Goal: Task Accomplishment & Management: Manage account settings

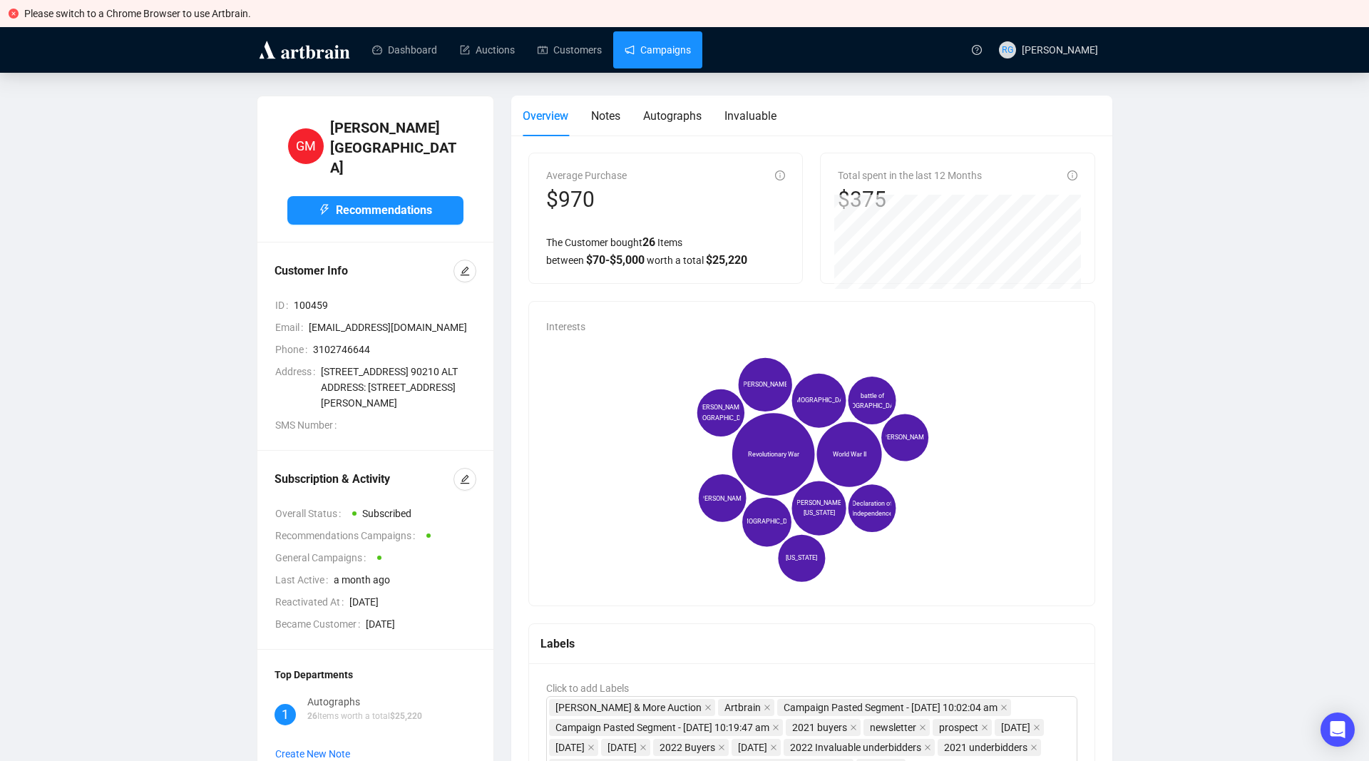
click at [660, 49] on link "Campaigns" at bounding box center [658, 49] width 66 height 37
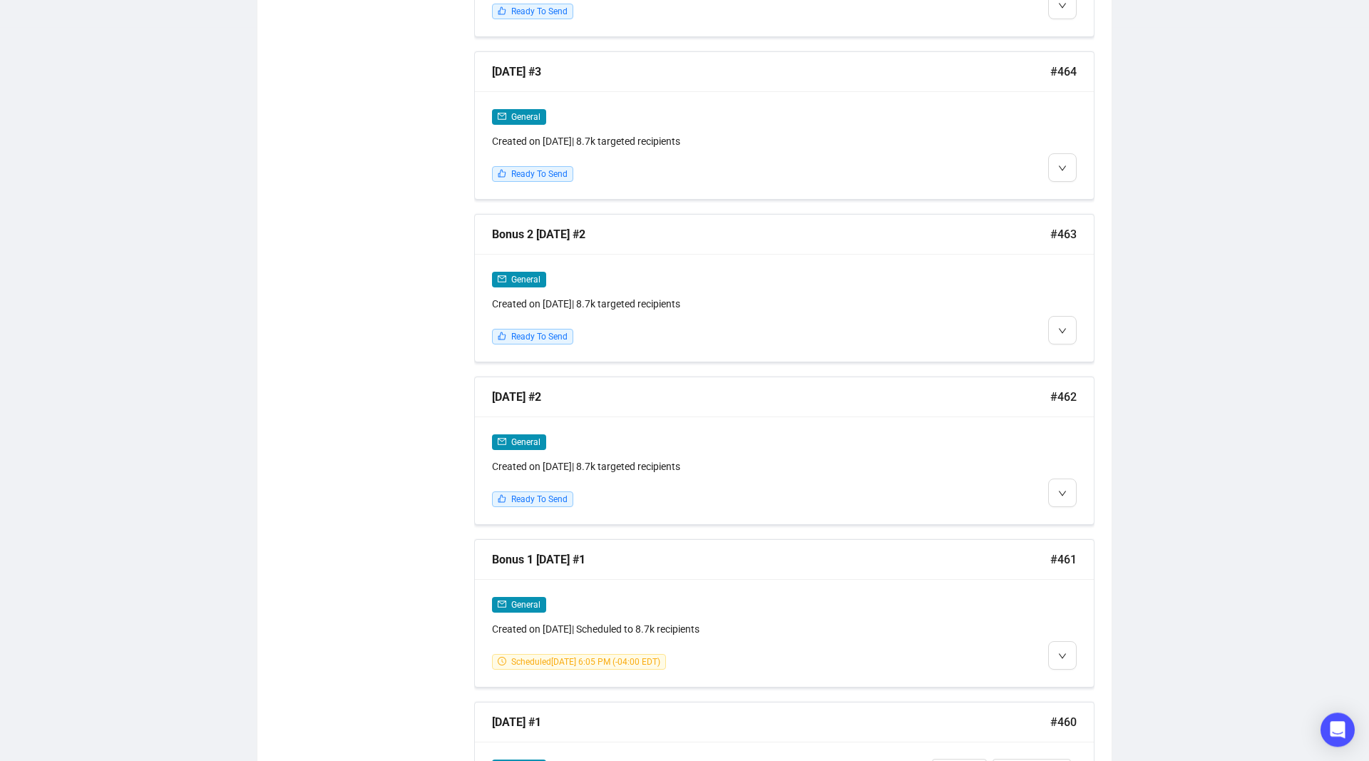
scroll to position [1238, 0]
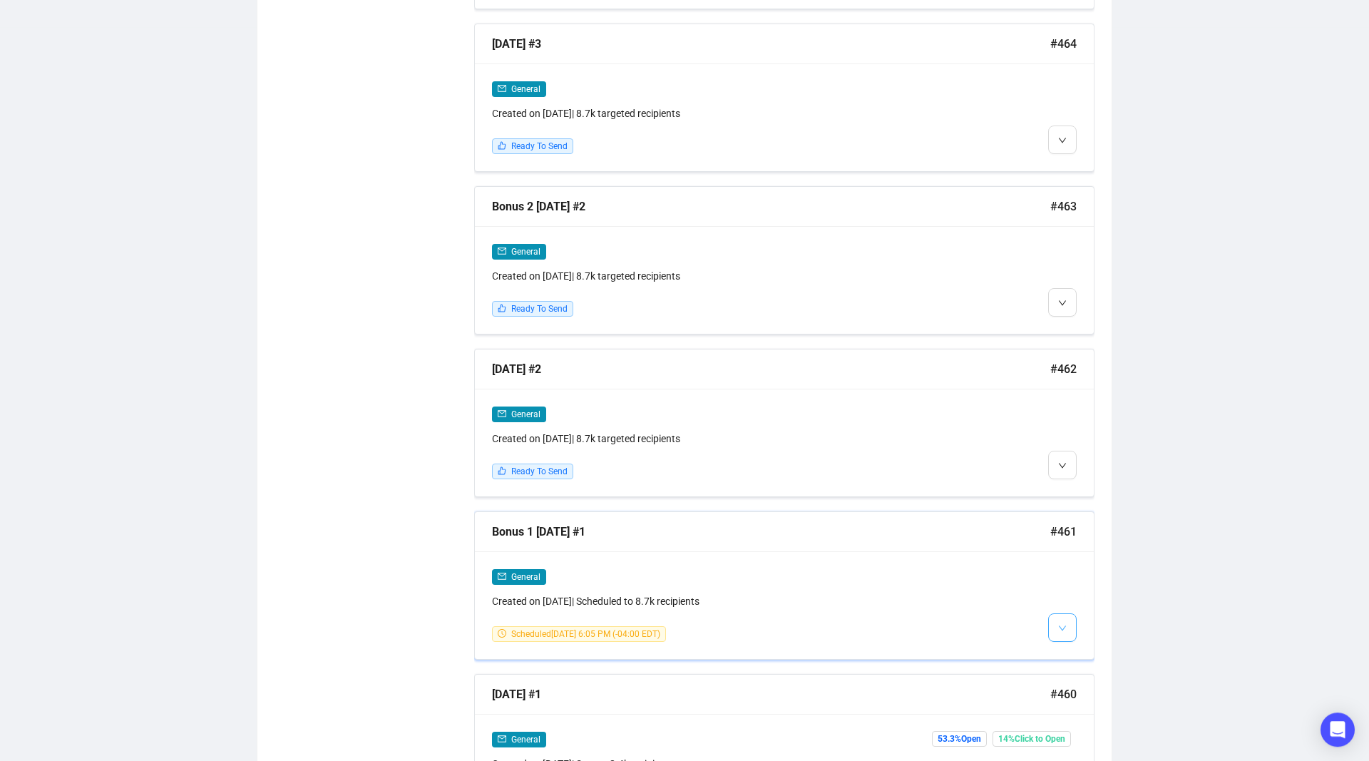
click at [1060, 627] on icon "down" at bounding box center [1062, 628] width 9 height 9
click at [1069, 652] on img at bounding box center [1064, 655] width 11 height 11
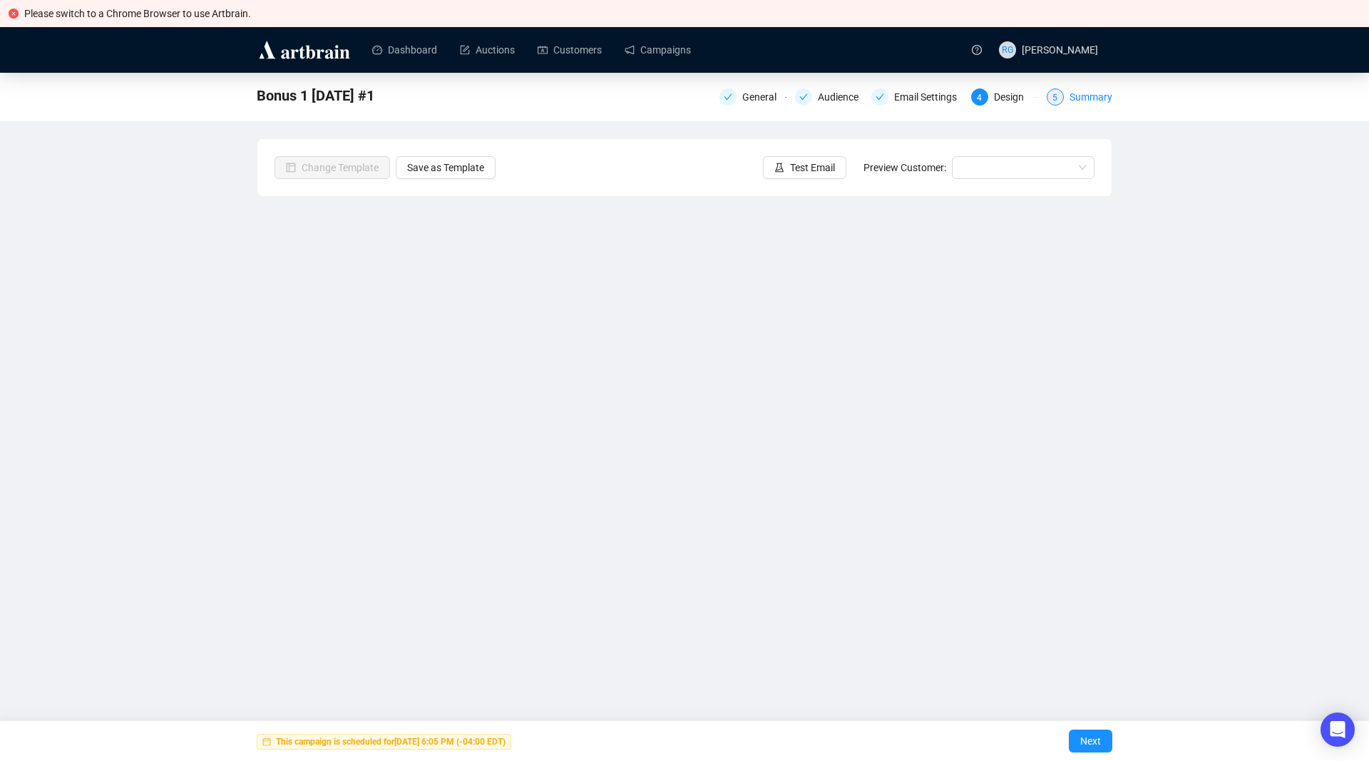
click at [1097, 91] on div "Summary" at bounding box center [1090, 96] width 43 height 17
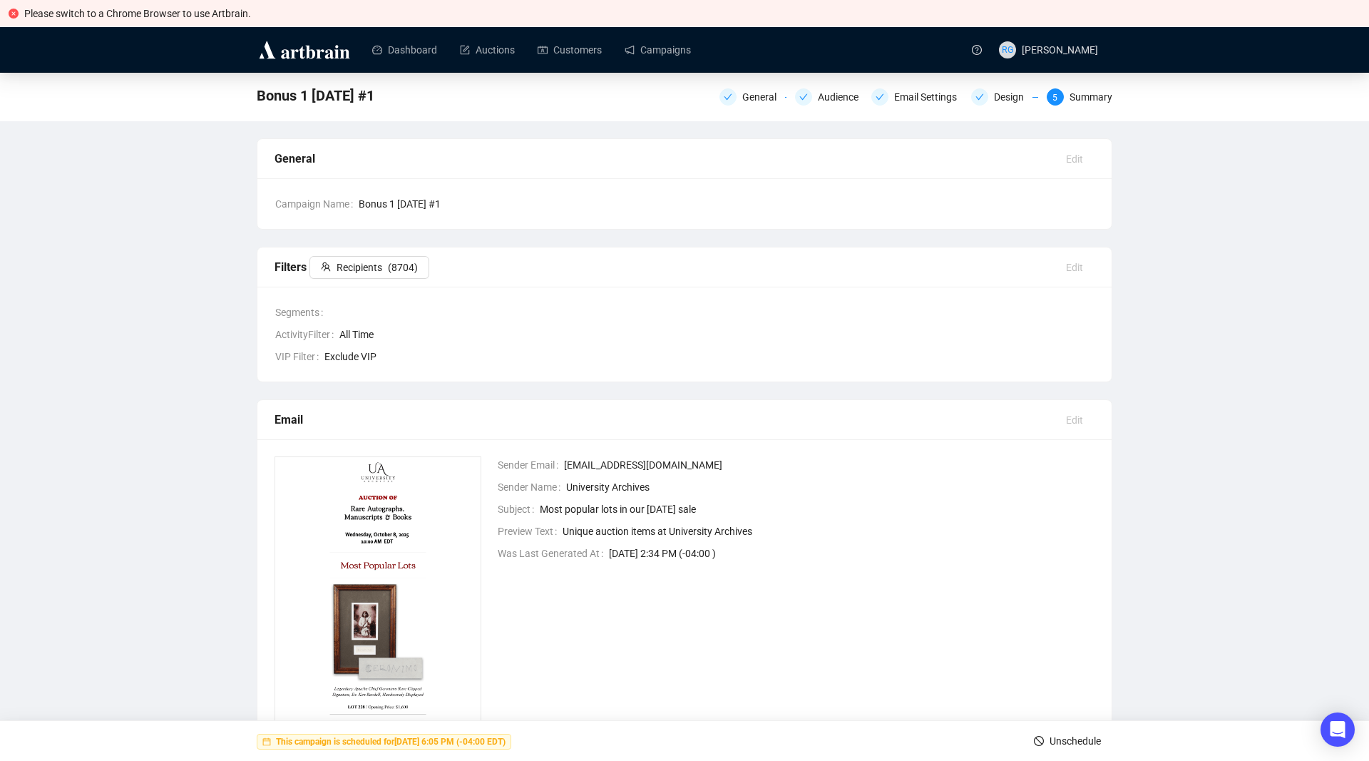
click at [1094, 742] on span "Unschedule" at bounding box center [1074, 741] width 51 height 40
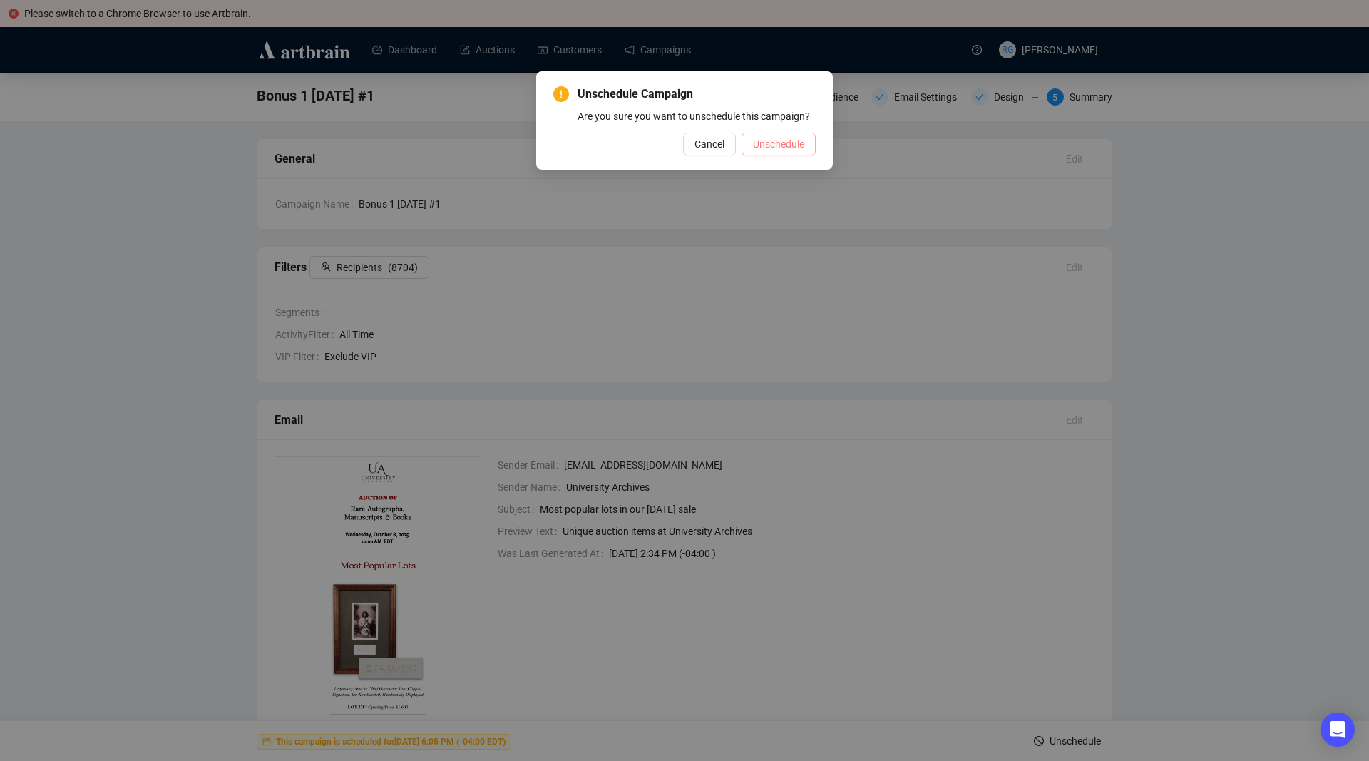
click at [793, 146] on span "Unschedule" at bounding box center [778, 144] width 51 height 16
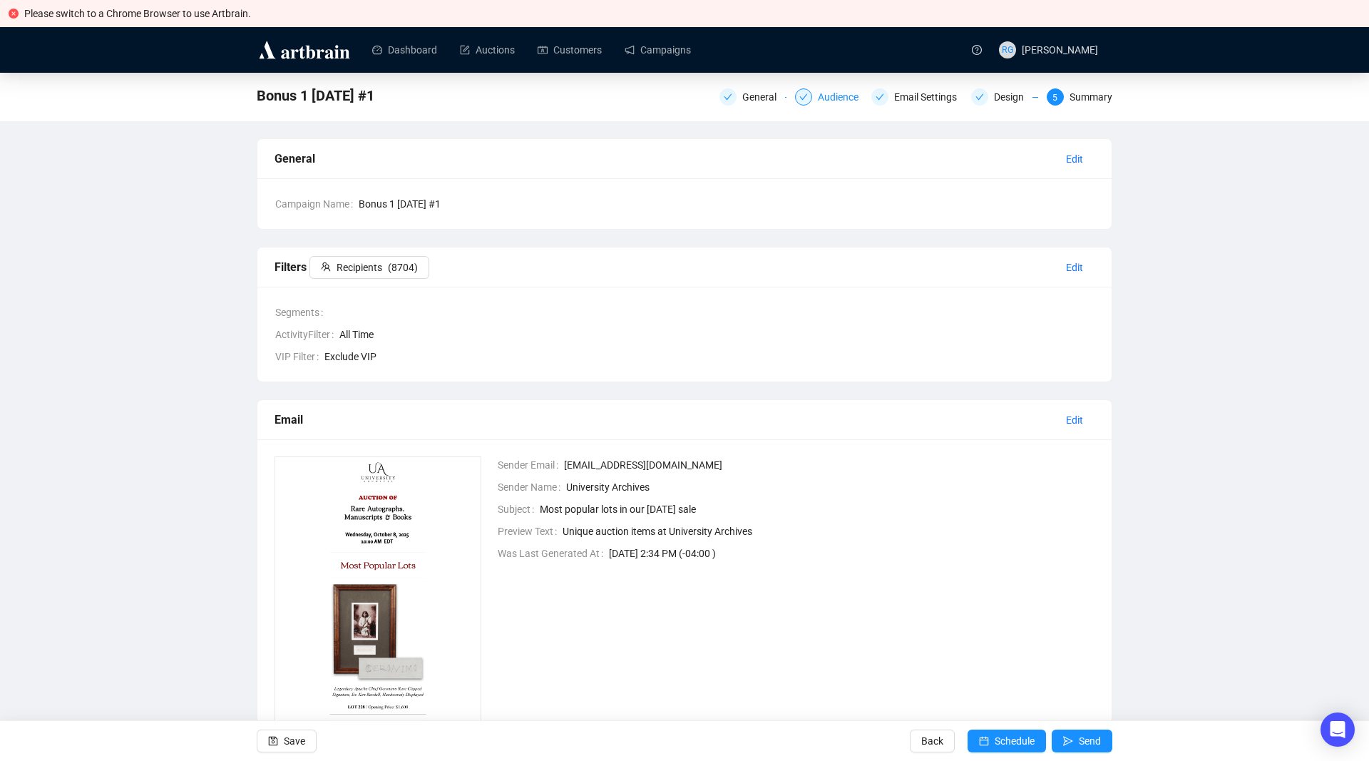
click at [829, 97] on div "Audience" at bounding box center [842, 96] width 49 height 17
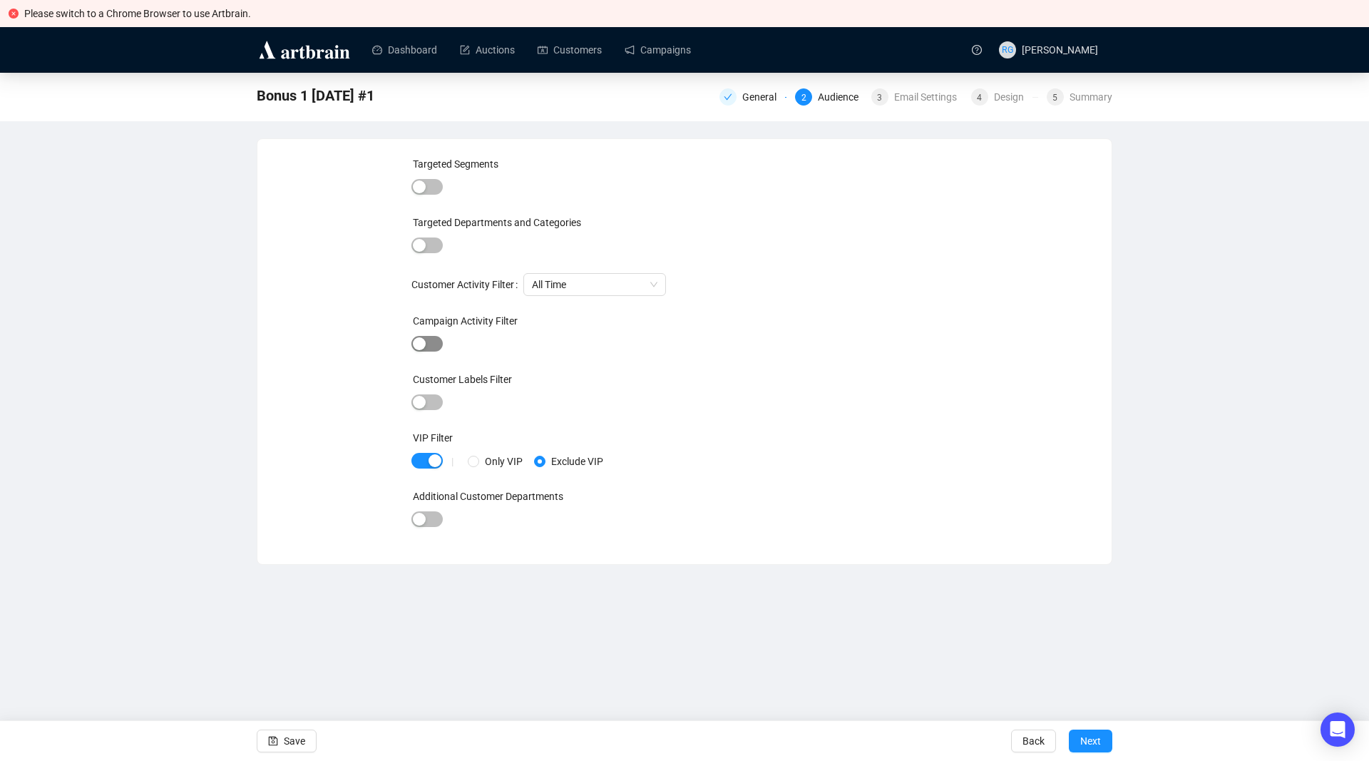
click at [436, 341] on span "button" at bounding box center [426, 344] width 31 height 16
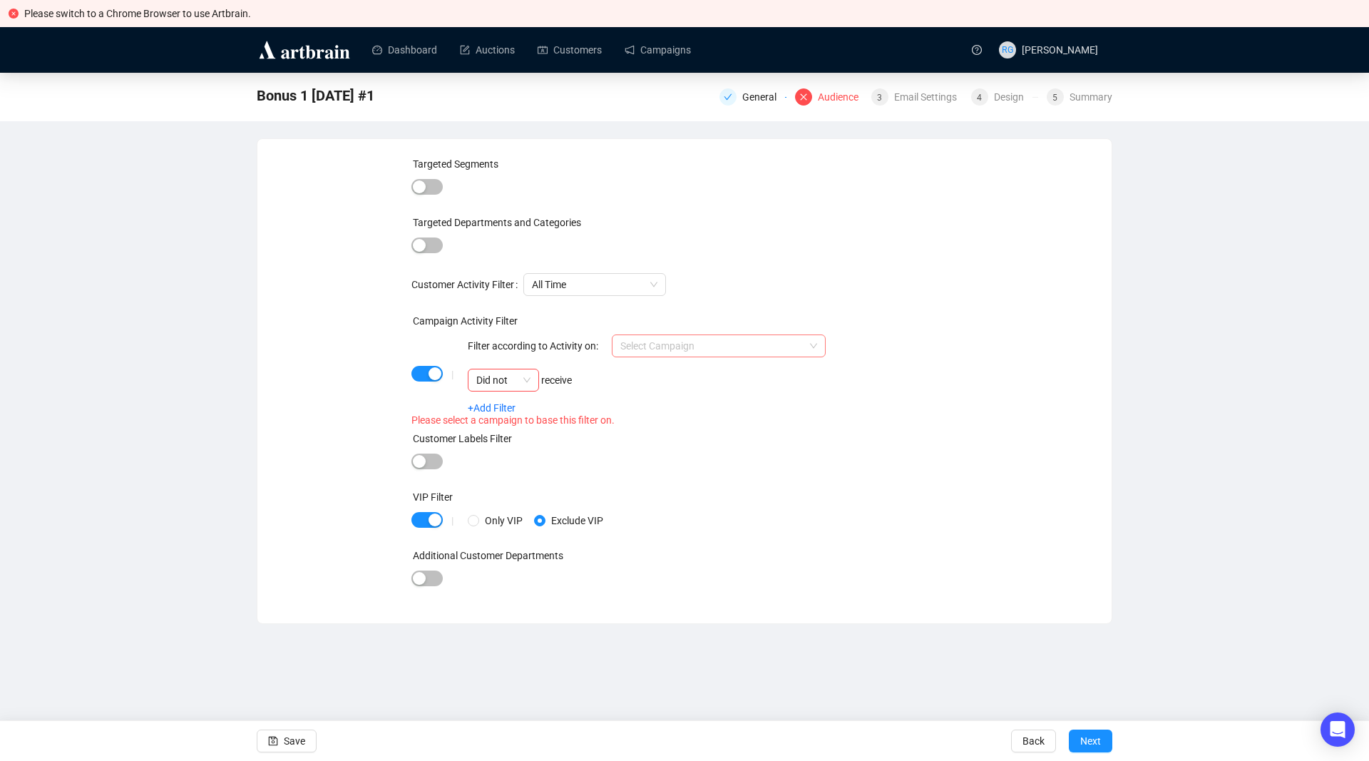
click at [661, 346] on input "search" at bounding box center [712, 345] width 184 height 21
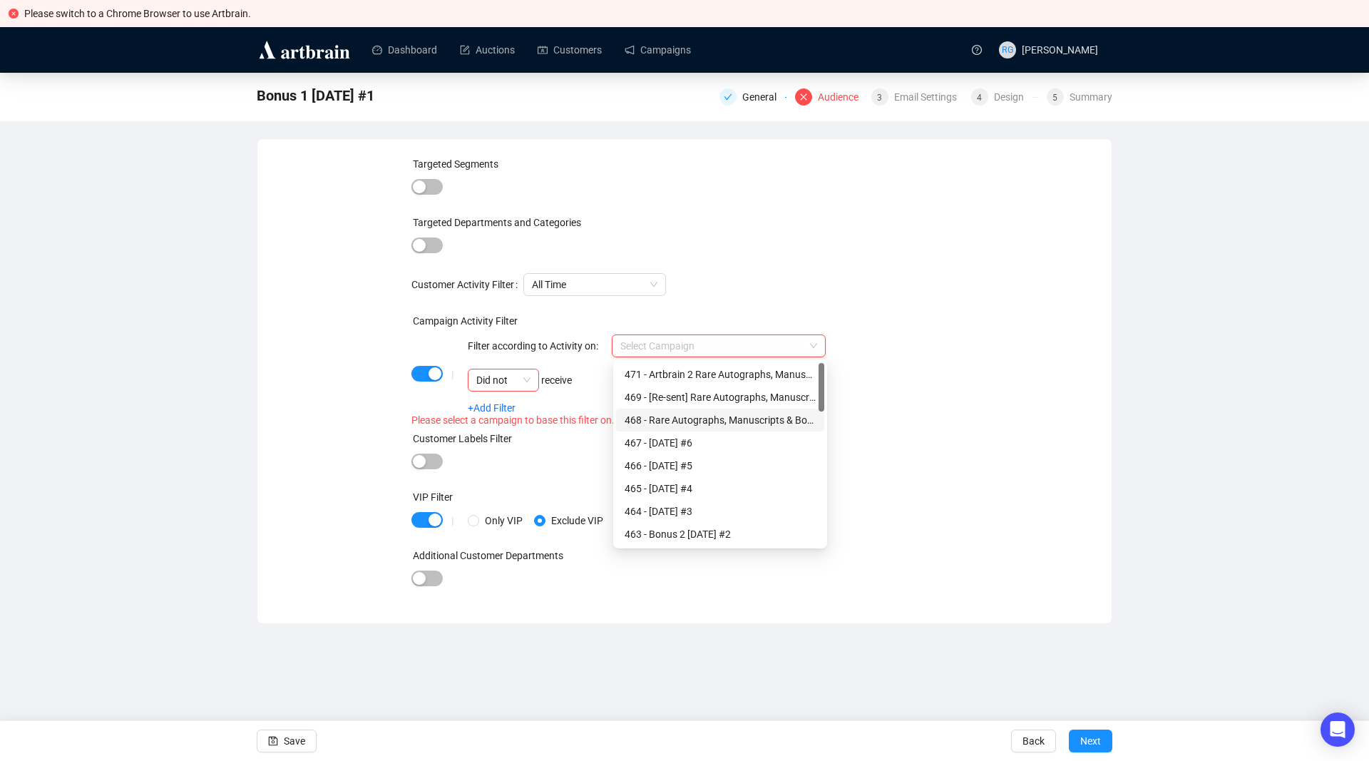
click at [659, 416] on div "468 - Rare Autographs, Manuscripts & Books Campaign" at bounding box center [720, 420] width 191 height 16
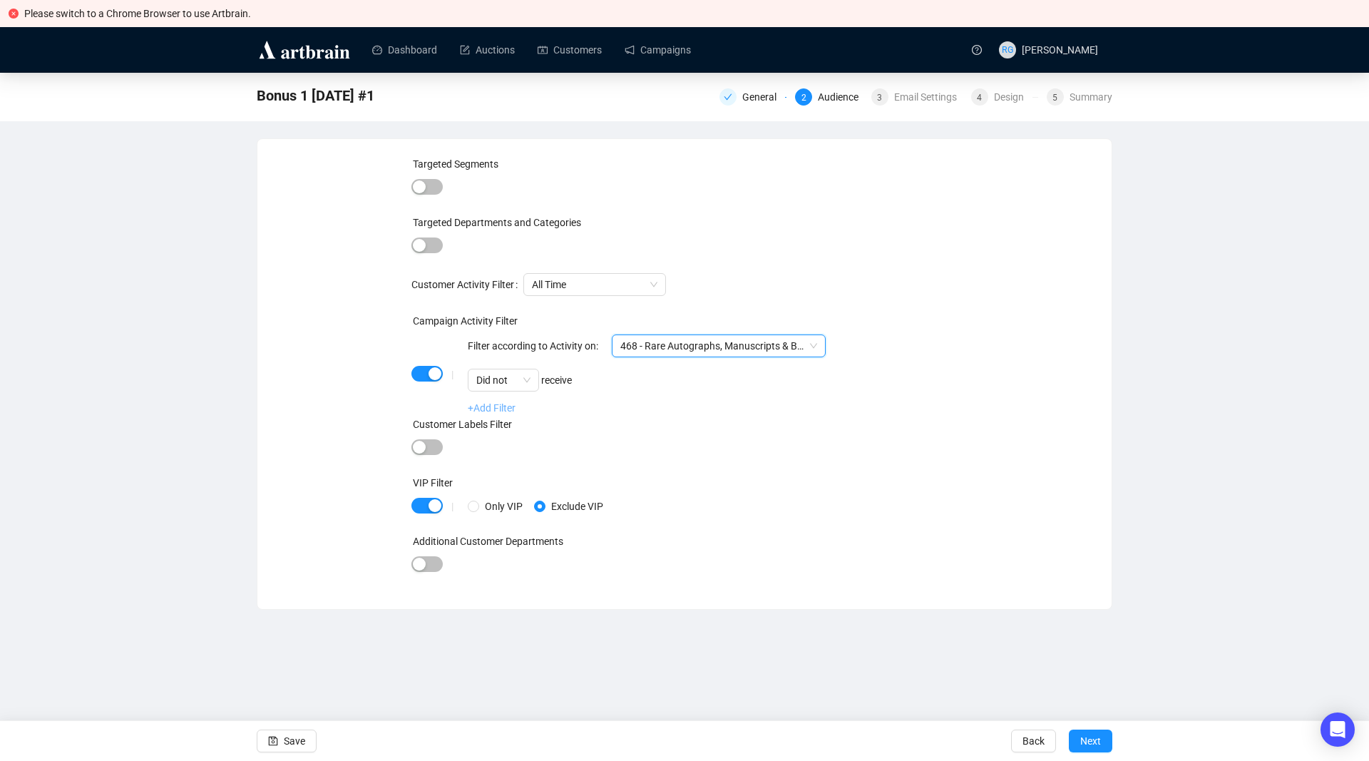
click at [493, 406] on link "+Add Filter" at bounding box center [492, 407] width 48 height 11
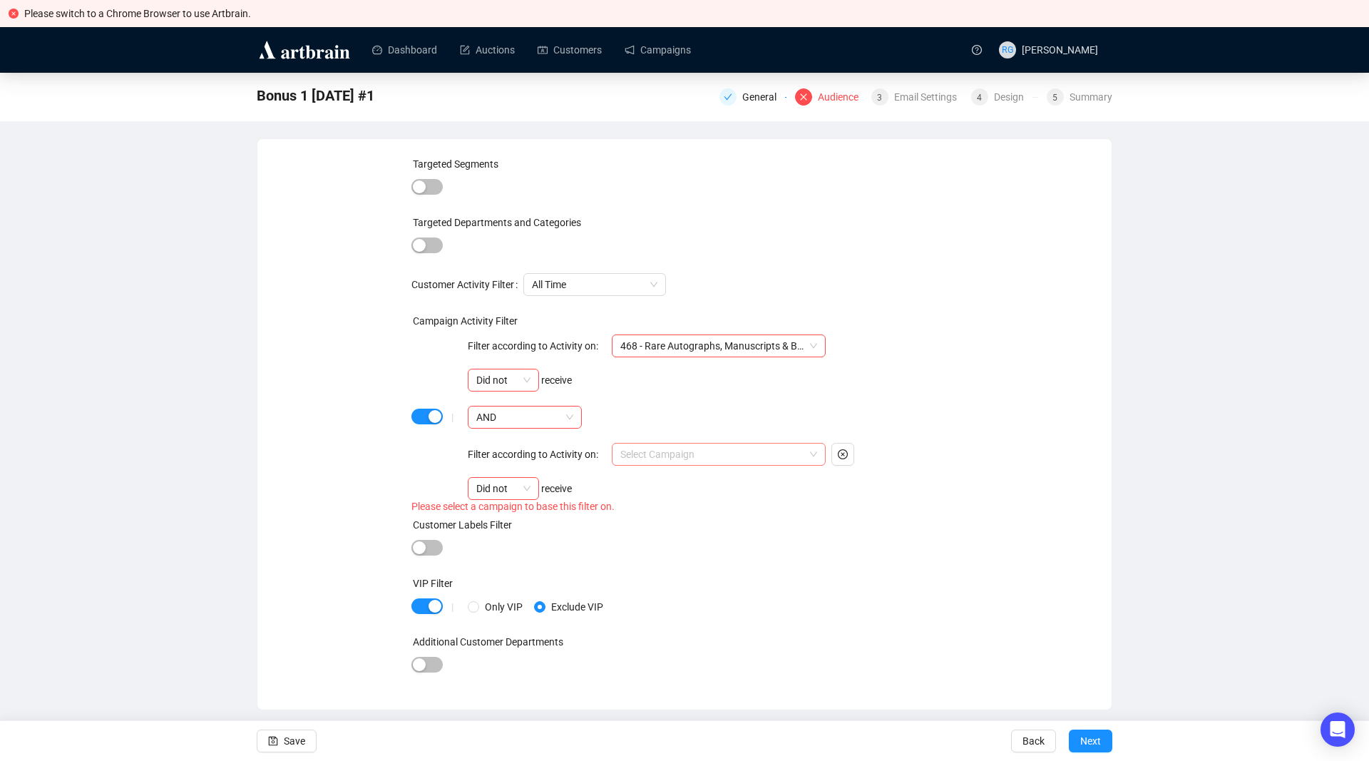
click at [657, 451] on input "search" at bounding box center [712, 453] width 184 height 21
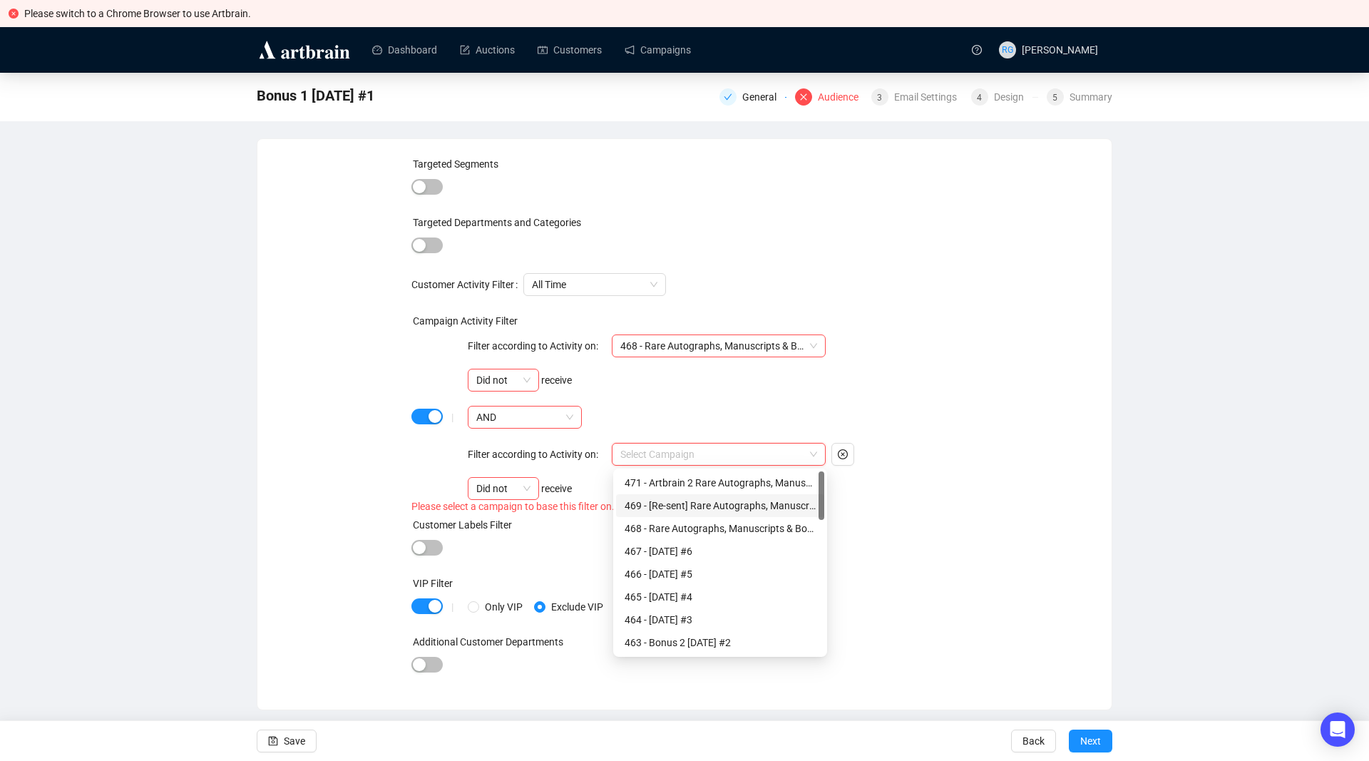
click at [655, 503] on div "469 - [Re-sent] Rare Autographs, Manuscripts & Books Campaign" at bounding box center [720, 506] width 191 height 16
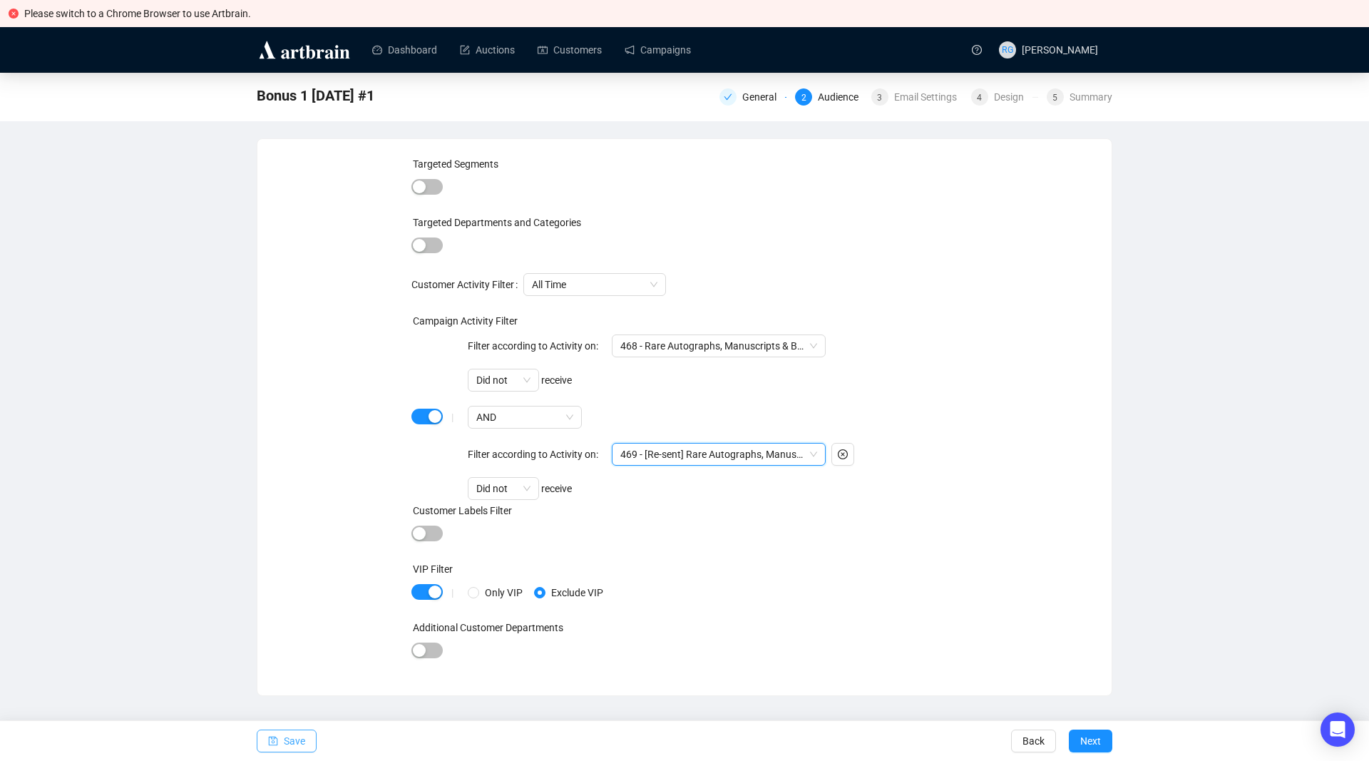
click at [303, 742] on span "Save" at bounding box center [294, 741] width 21 height 40
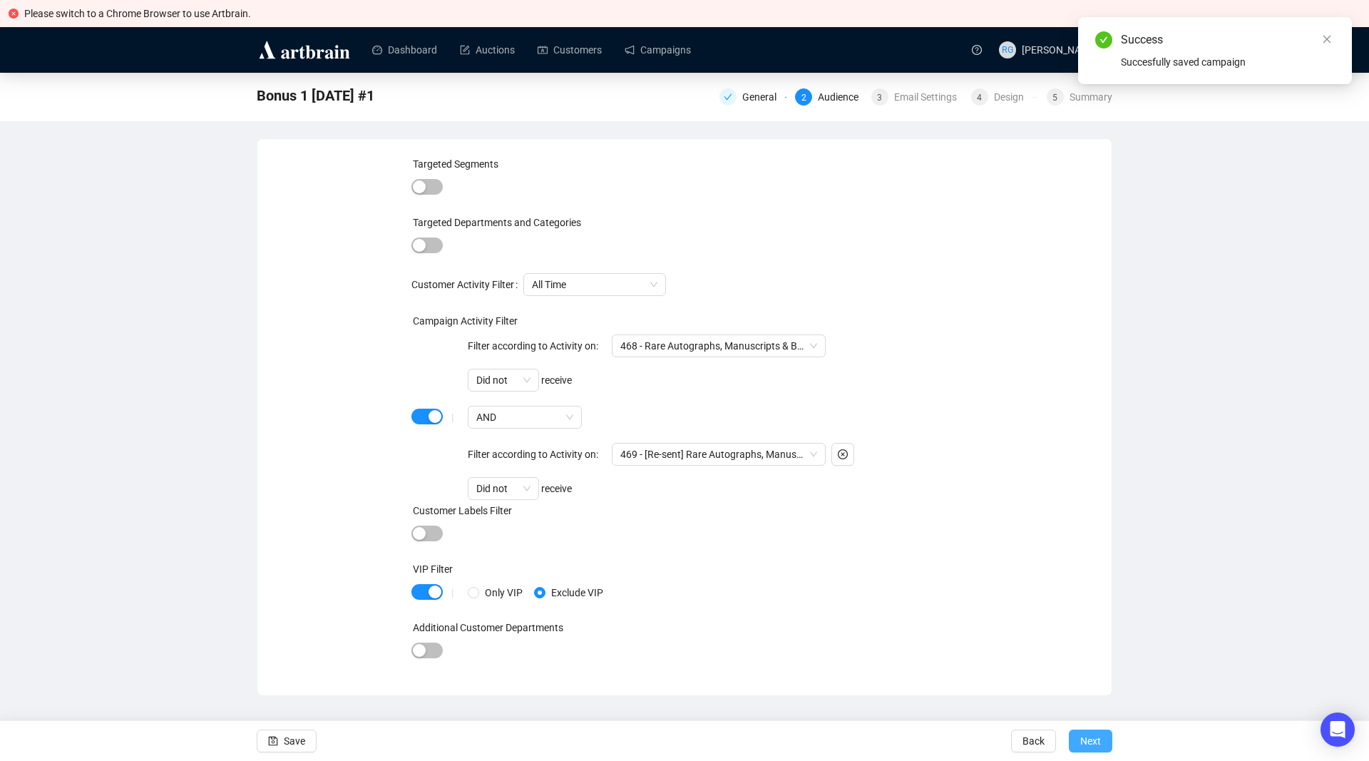
click at [1090, 739] on span "Next" at bounding box center [1090, 741] width 21 height 40
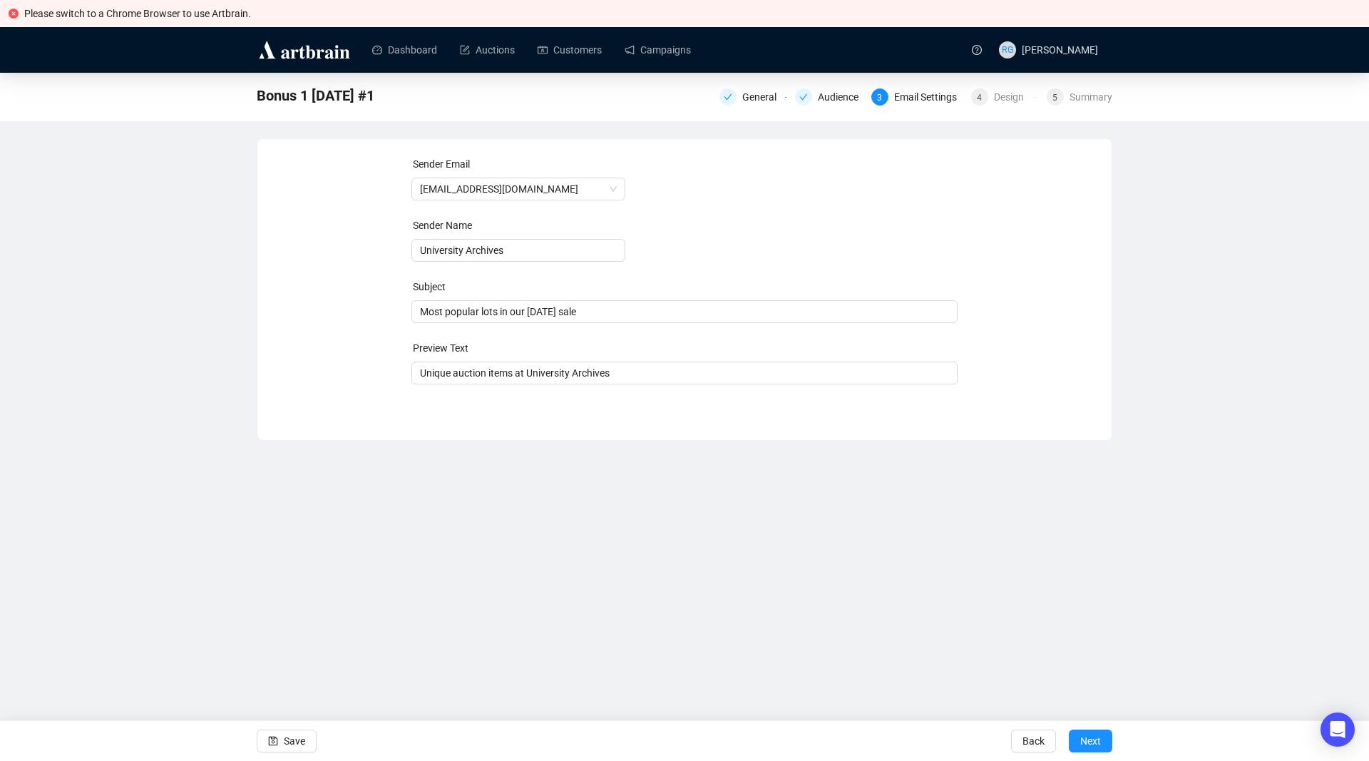
click at [1090, 739] on span "Next" at bounding box center [1090, 741] width 21 height 40
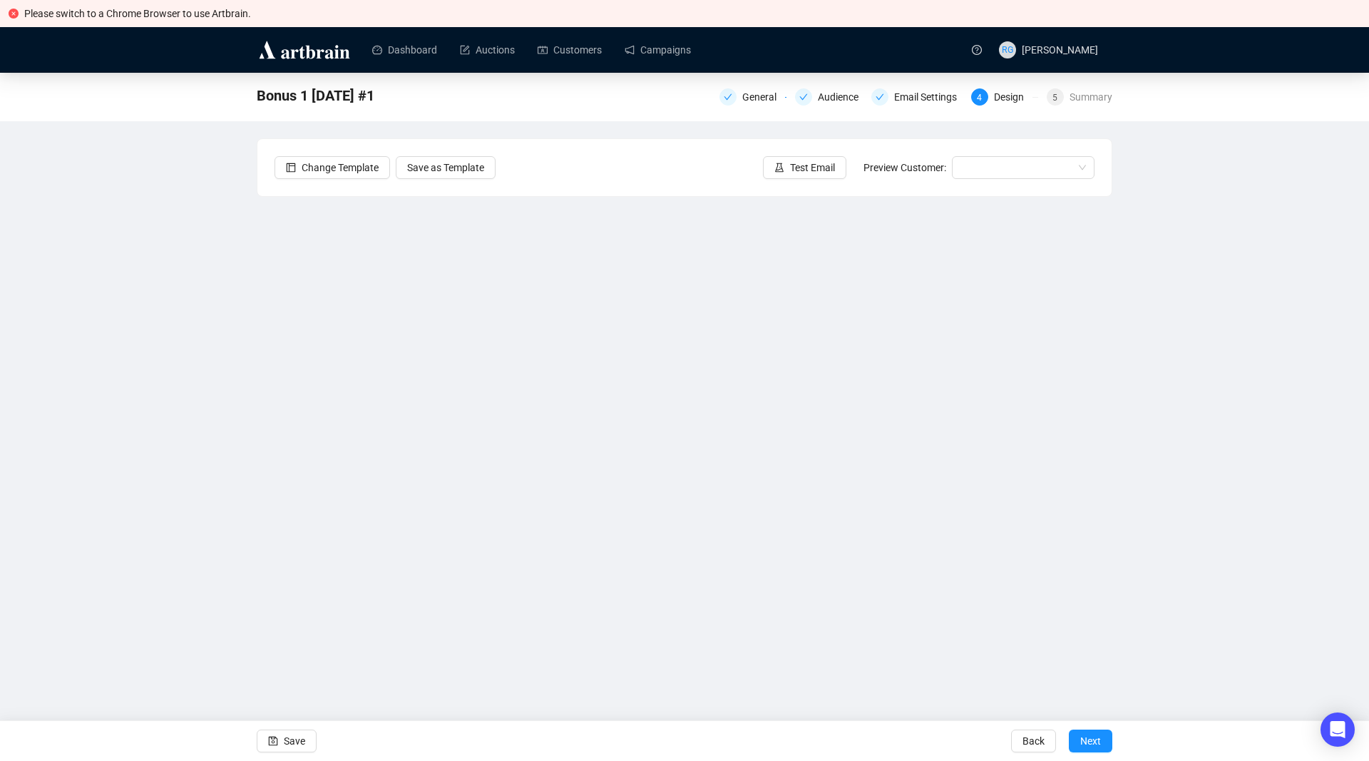
click at [1090, 739] on span "Next" at bounding box center [1090, 741] width 21 height 40
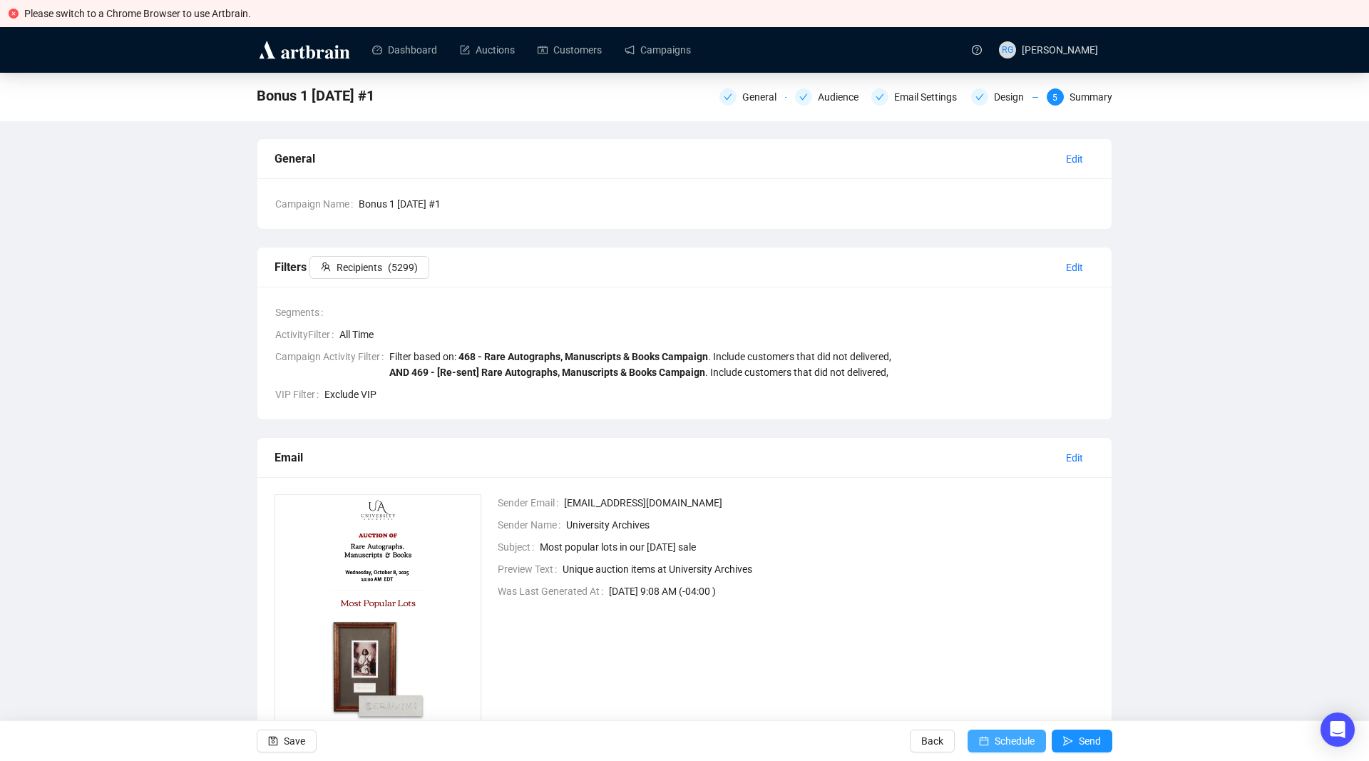
click at [1019, 741] on span "Schedule" at bounding box center [1015, 741] width 40 height 40
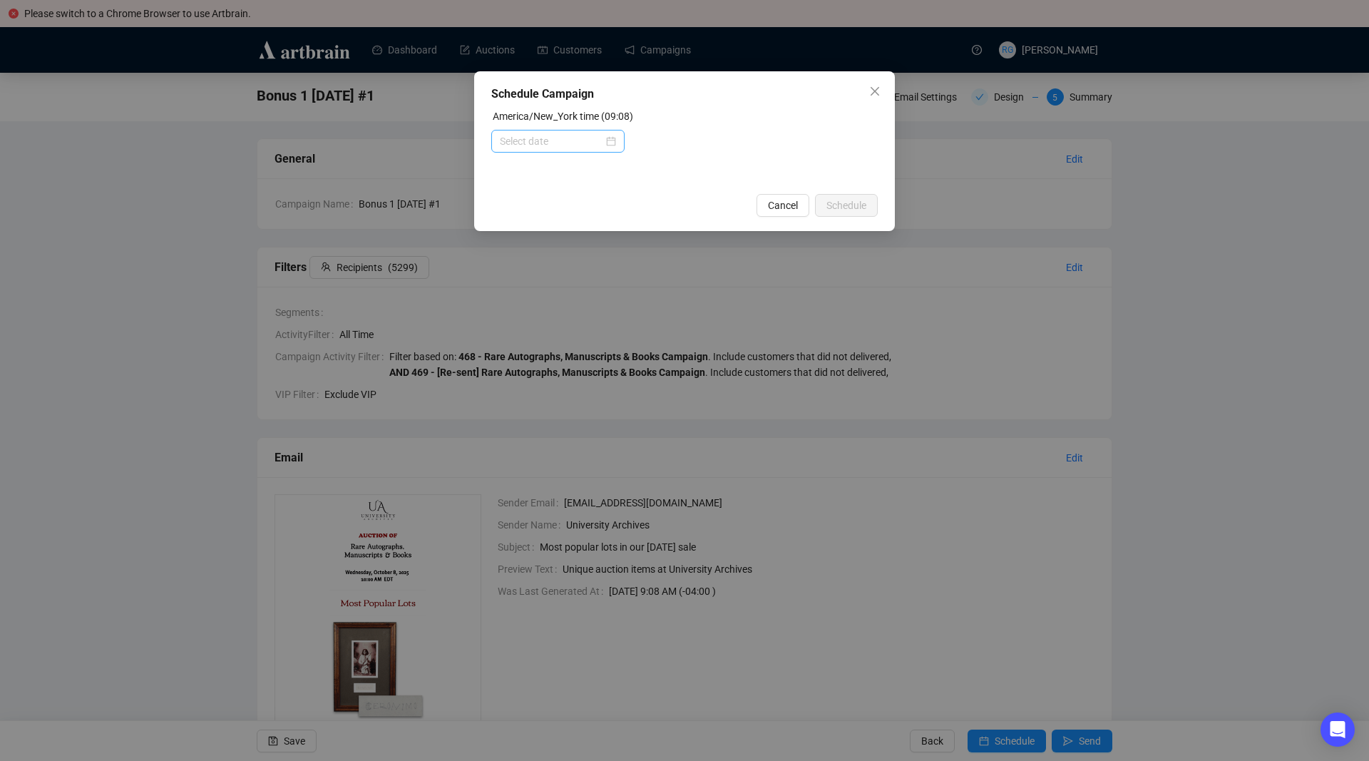
click at [611, 138] on div at bounding box center [558, 141] width 116 height 16
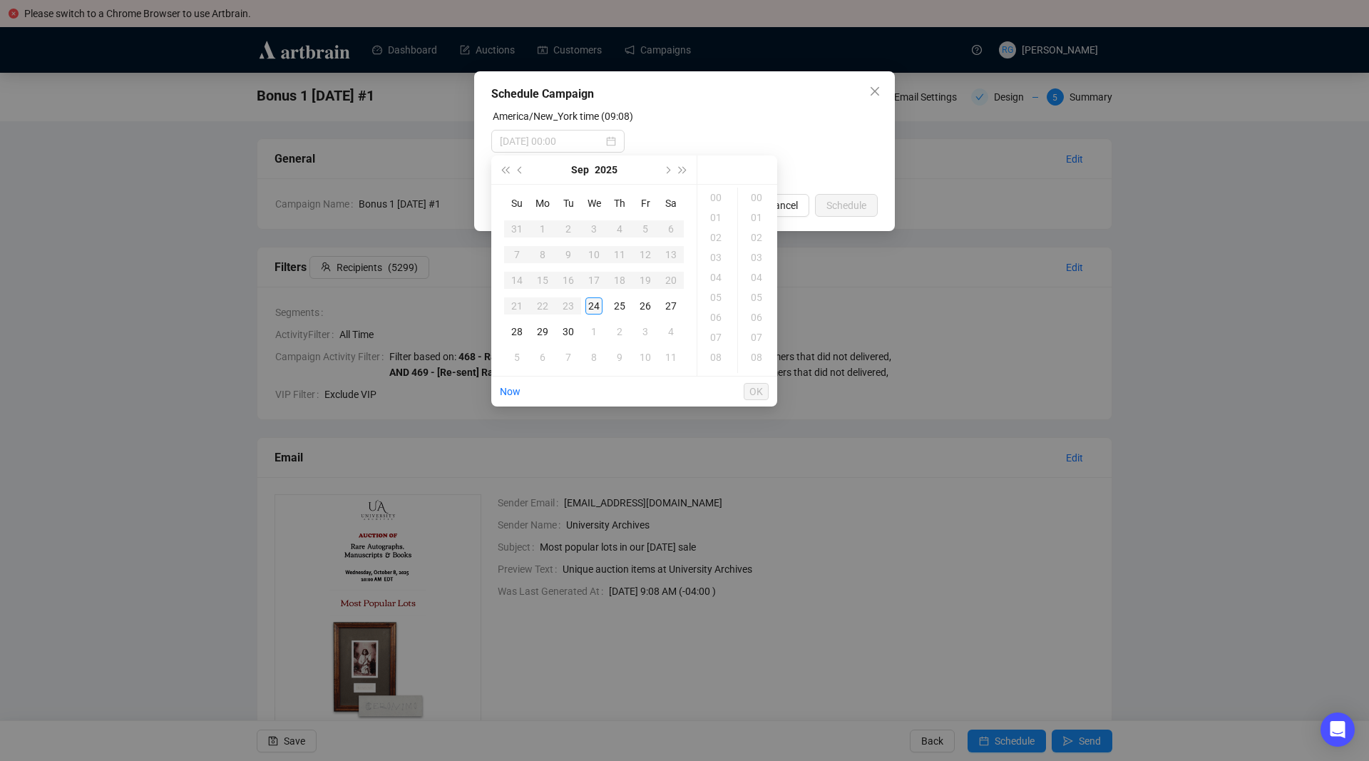
click at [595, 303] on div "24" at bounding box center [593, 305] width 17 height 17
click at [719, 325] on div "18" at bounding box center [717, 322] width 34 height 20
click at [761, 219] on div "09" at bounding box center [758, 219] width 34 height 20
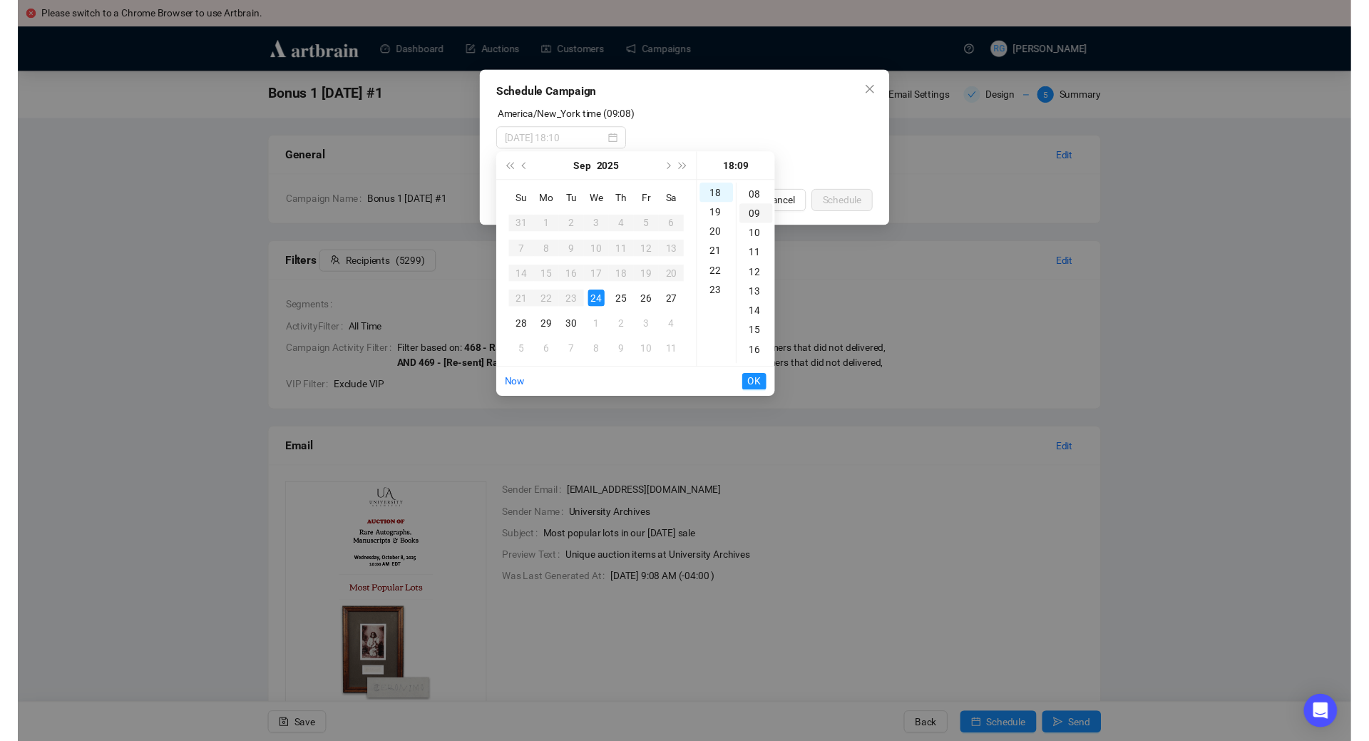
scroll to position [180, 0]
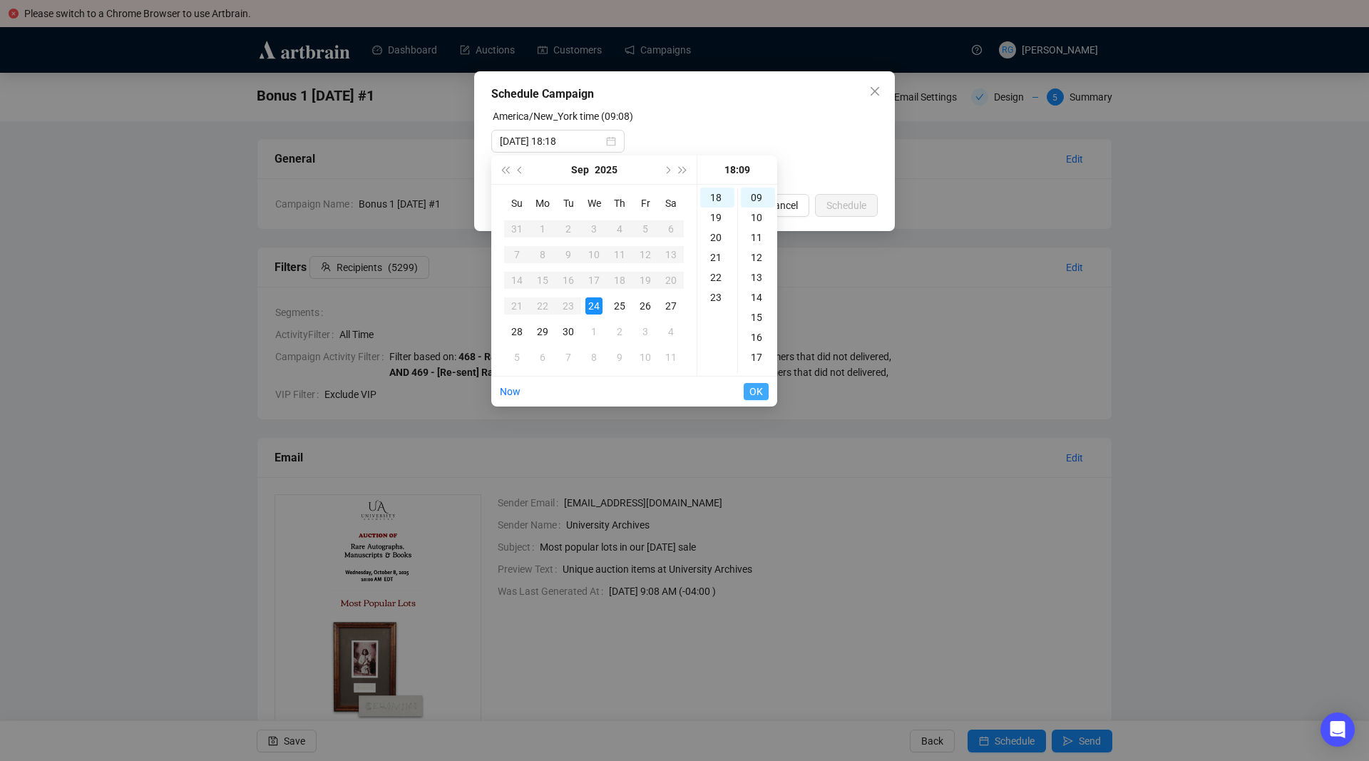
type input "[DATE] 18:09"
click at [759, 391] on span "OK" at bounding box center [756, 391] width 14 height 27
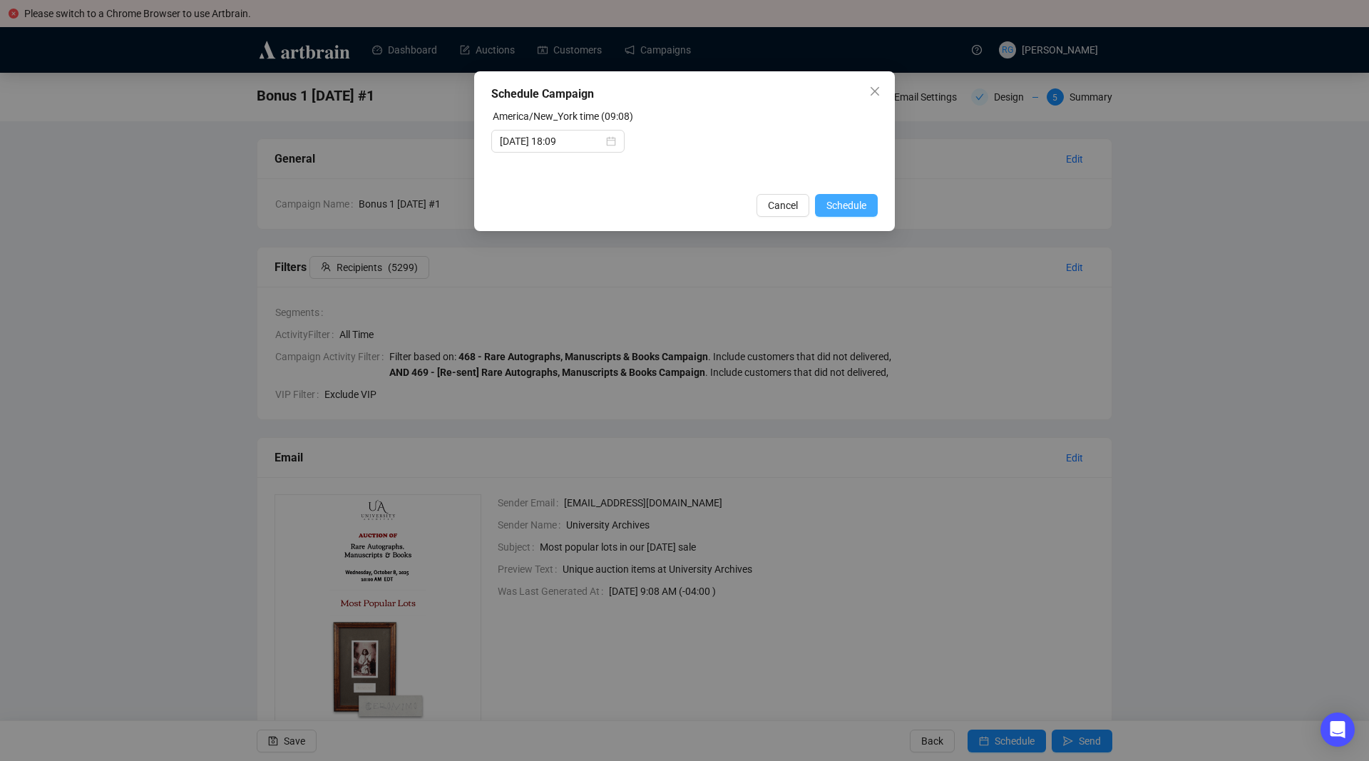
click at [857, 208] on span "Schedule" at bounding box center [846, 205] width 40 height 16
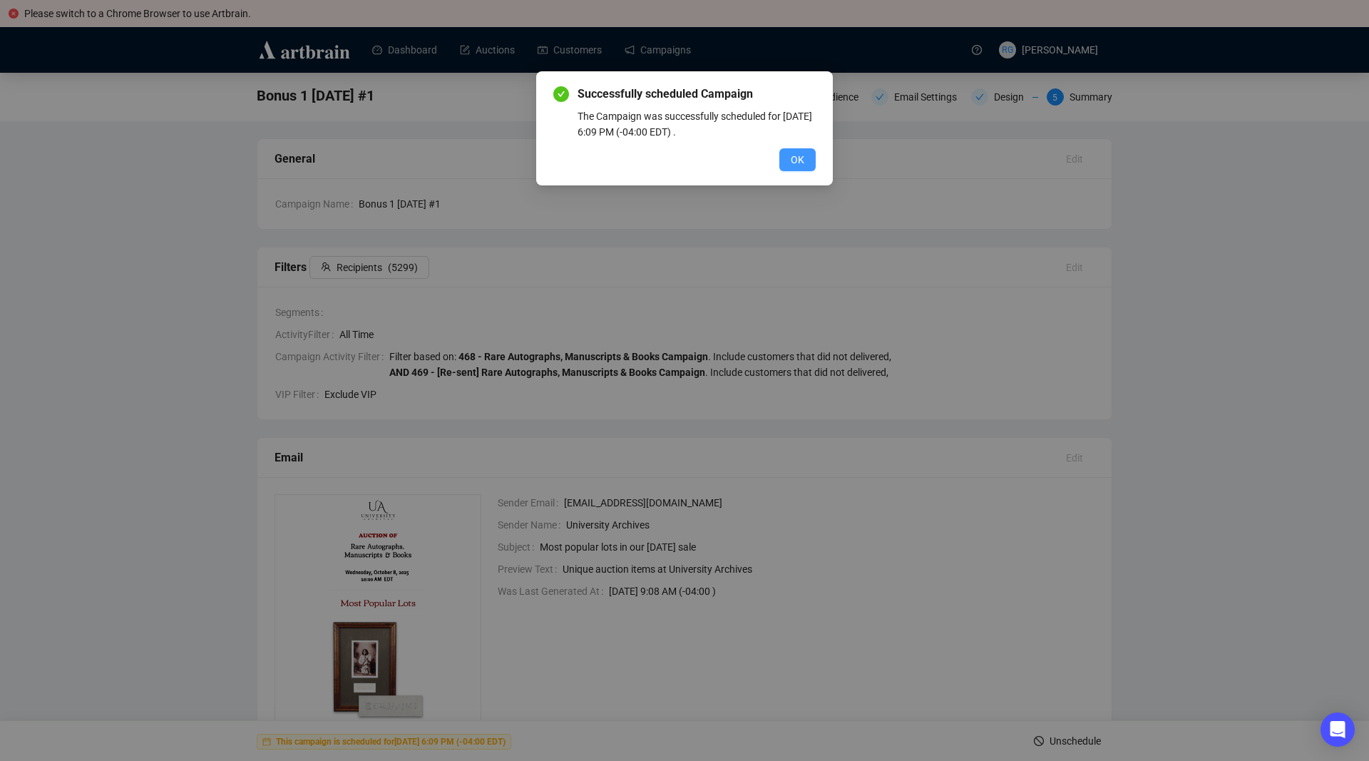
click at [802, 158] on span "OK" at bounding box center [798, 160] width 14 height 16
